Goal: Check status: Check status

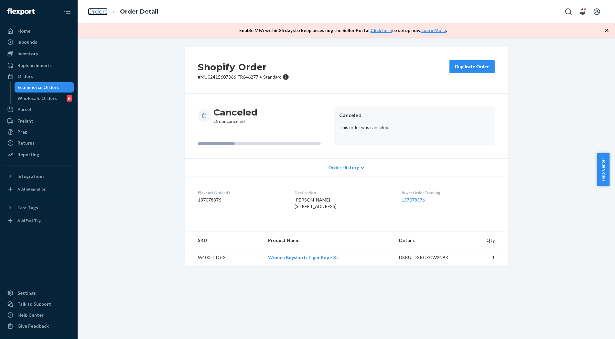
click at [101, 11] on link "Orders" at bounding box center [98, 11] width 20 height 7
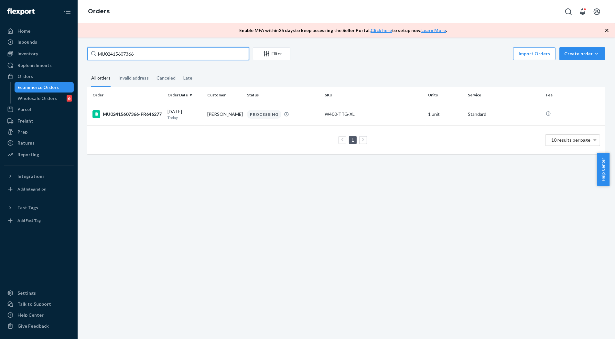
click at [139, 53] on input "MU02415607366" at bounding box center [168, 53] width 162 height 13
paste input "6564"
type input "MU02415606564"
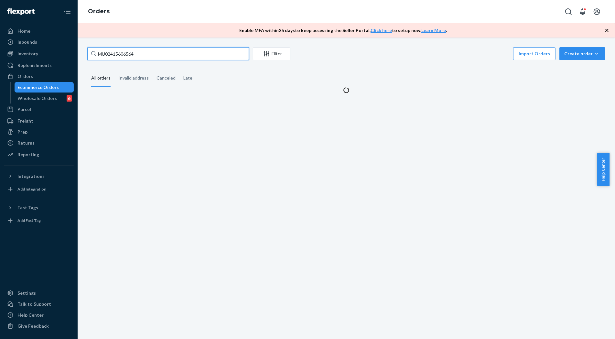
click at [154, 55] on input "MU02415606564" at bounding box center [168, 53] width 162 height 13
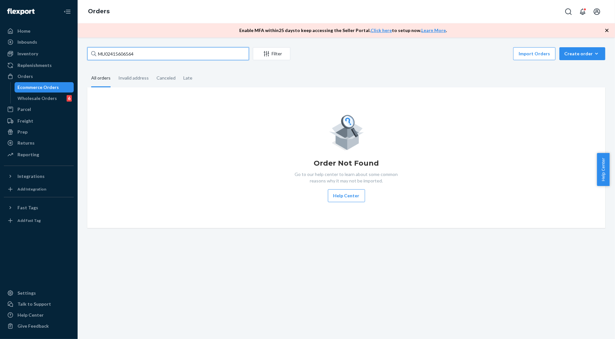
click at [150, 55] on input "MU02415606564" at bounding box center [168, 53] width 162 height 13
click at [27, 77] on div "Orders" at bounding box center [25, 76] width 16 height 6
click at [40, 86] on div "Ecommerce Orders" at bounding box center [38, 87] width 41 height 6
click at [25, 72] on div "Orders" at bounding box center [39, 76] width 69 height 9
